Goal: Information Seeking & Learning: Learn about a topic

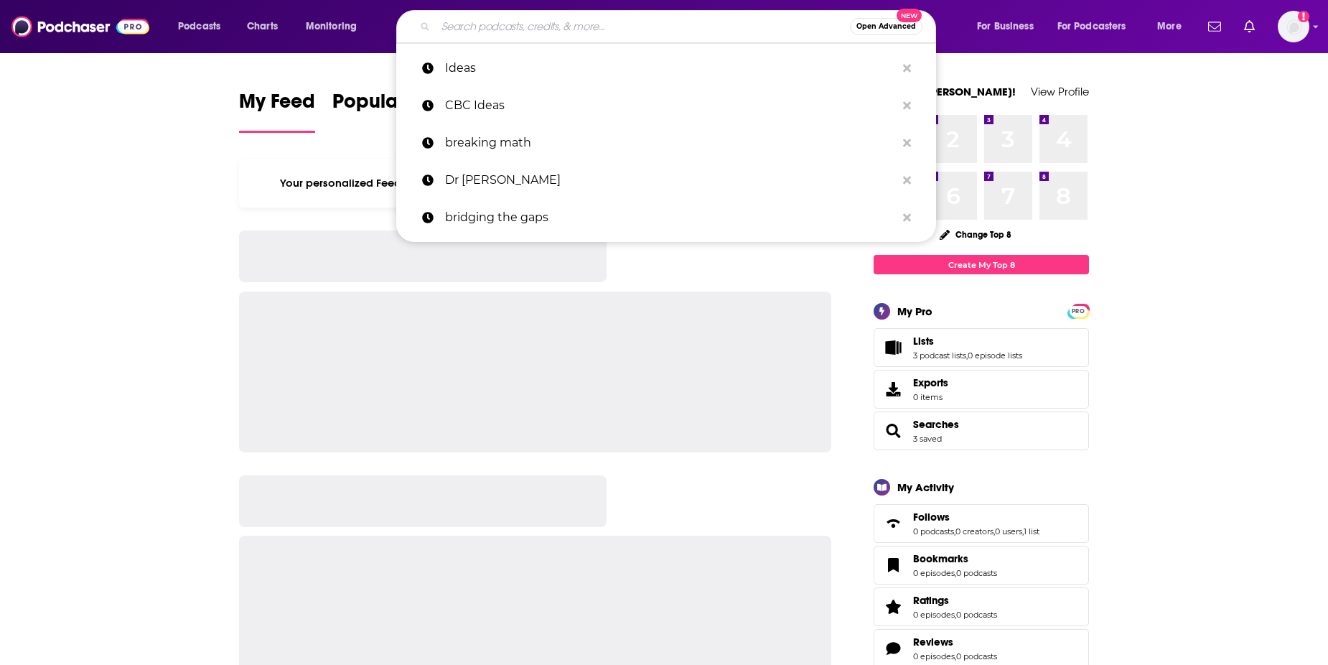
click at [539, 19] on input "Search podcasts, credits, & more..." at bounding box center [643, 26] width 414 height 23
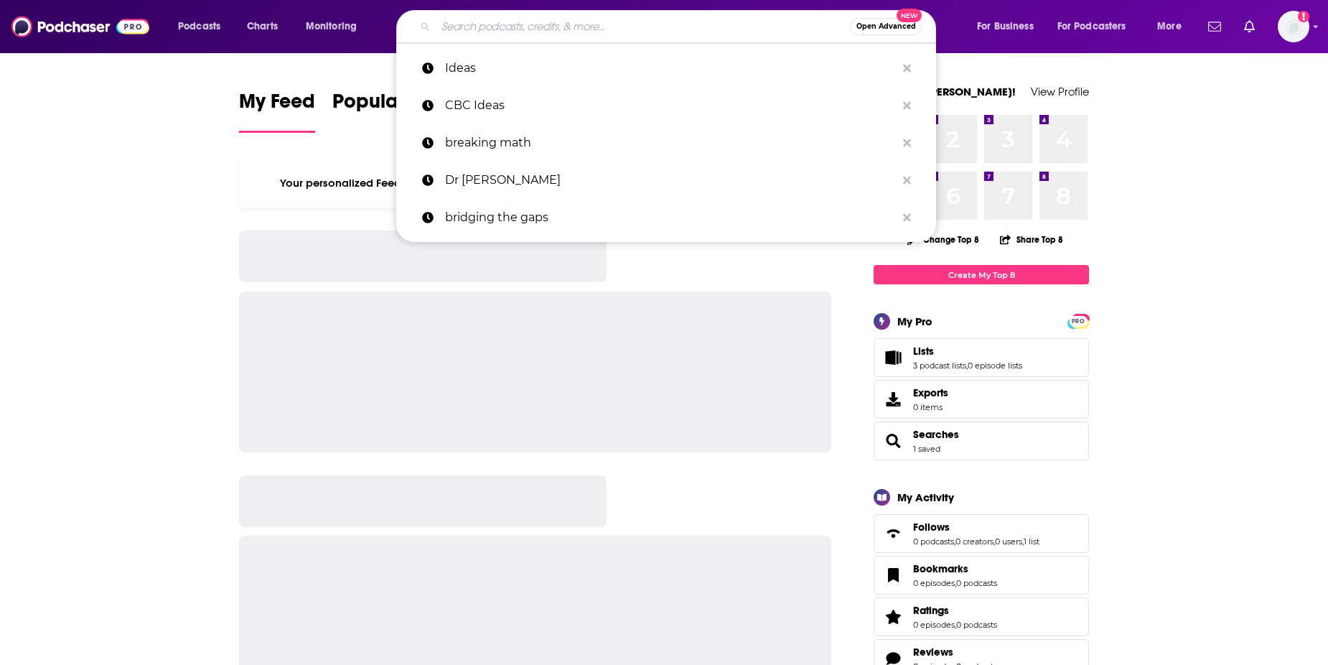
type input "b"
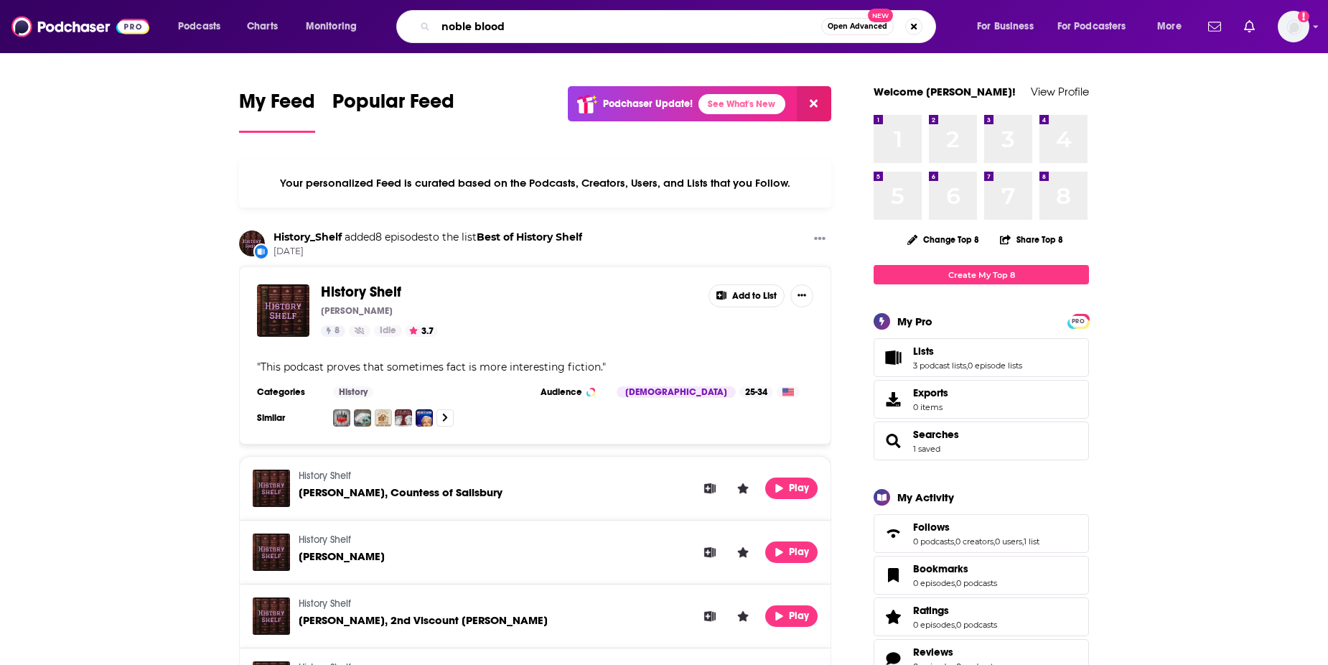
type input "noble blood"
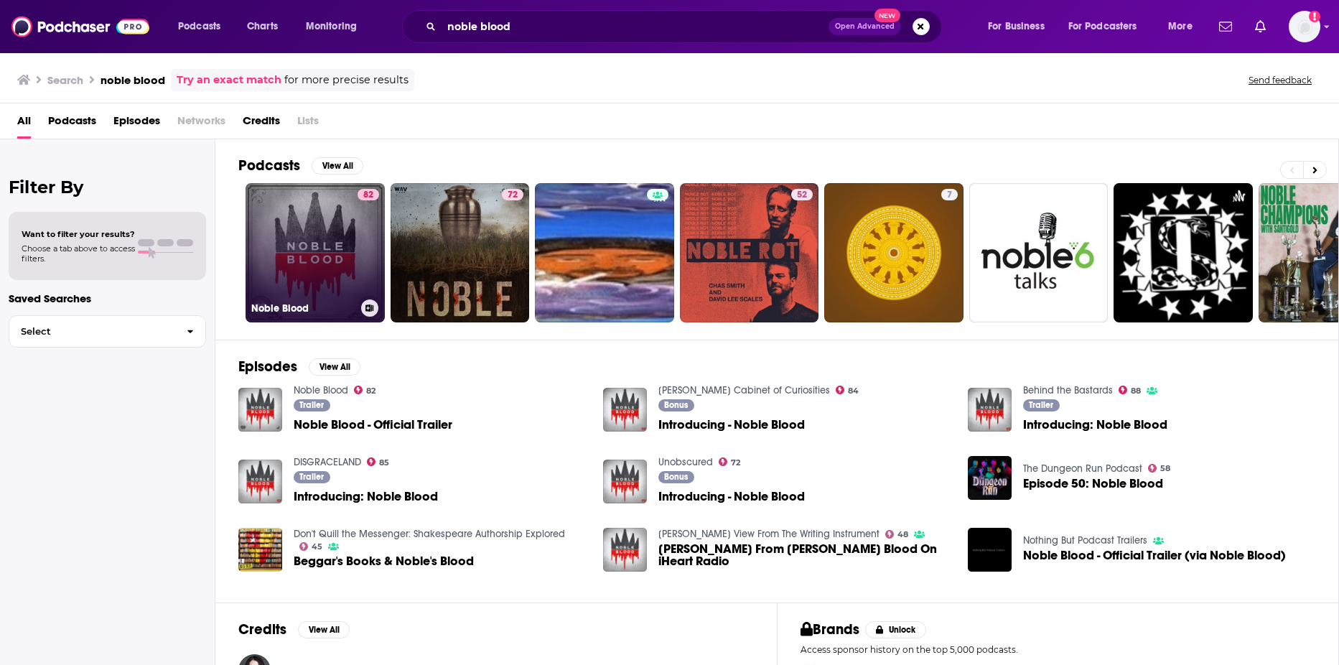
click at [345, 238] on link "82 Noble Blood" at bounding box center [315, 252] width 139 height 139
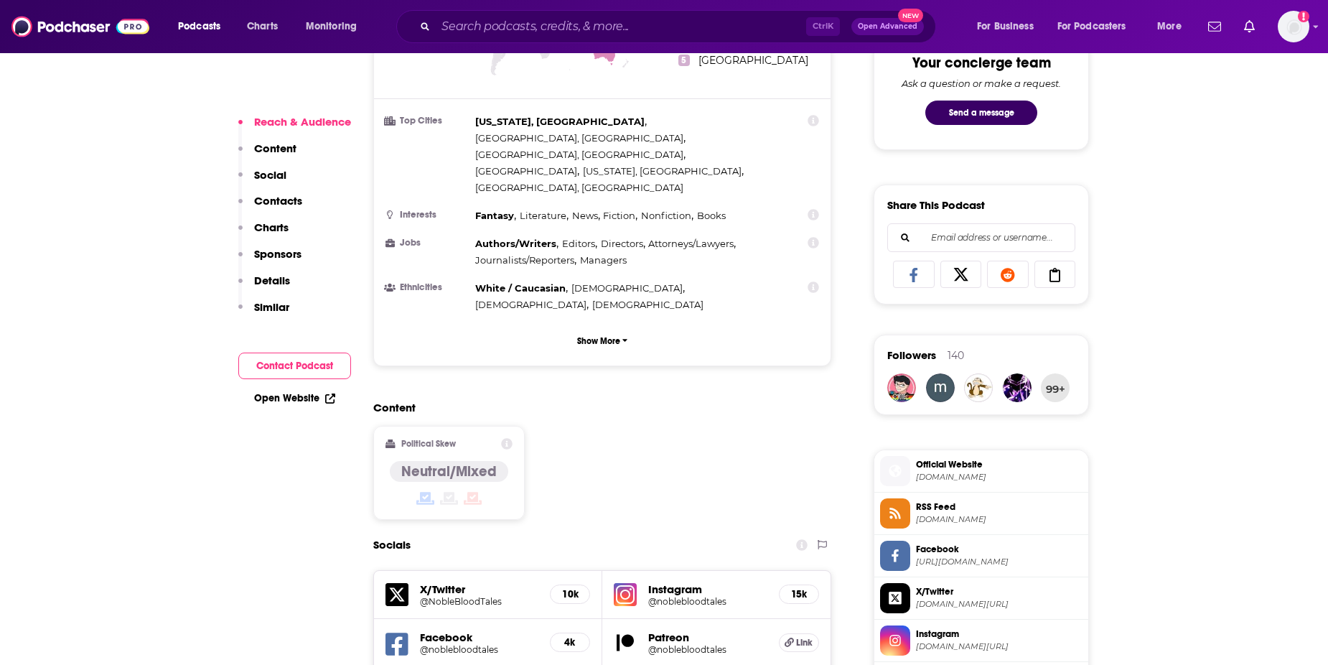
scroll to position [790, 0]
